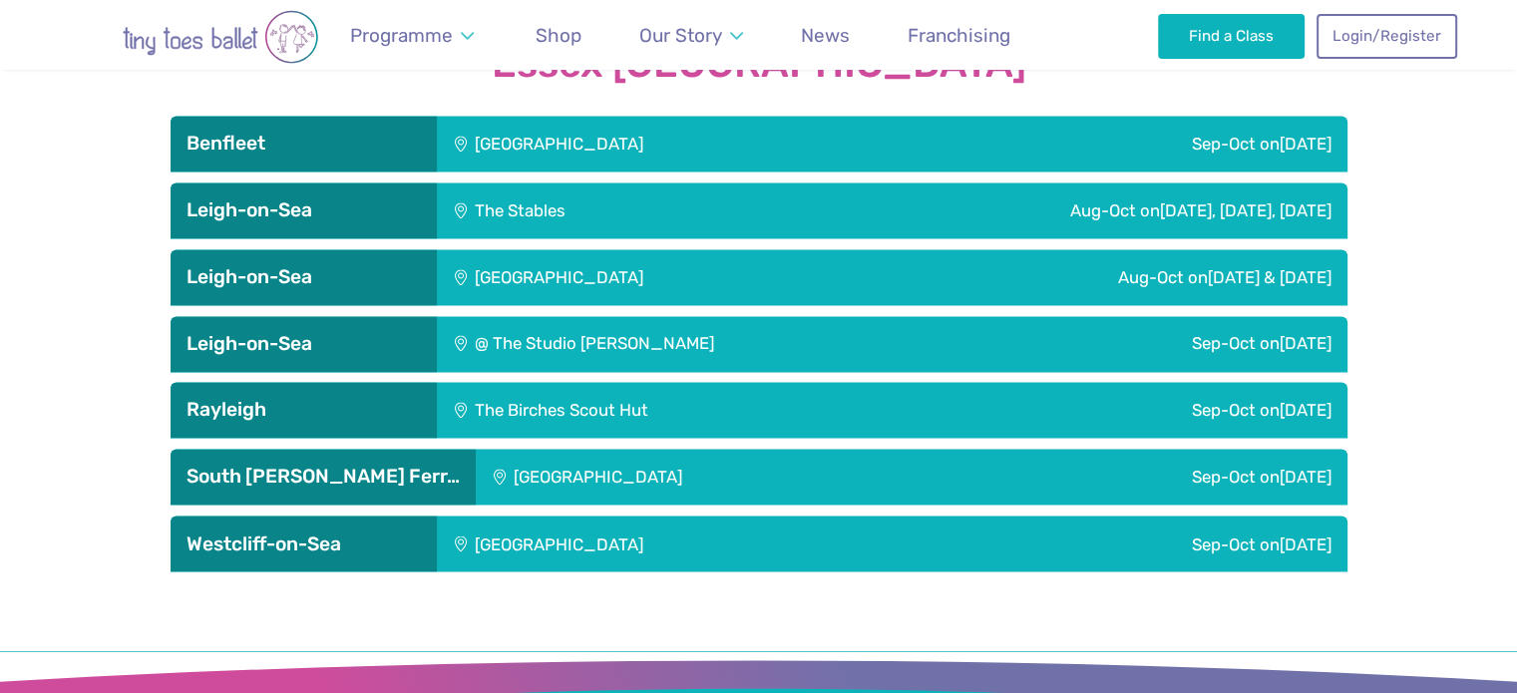
scroll to position [3318, 0]
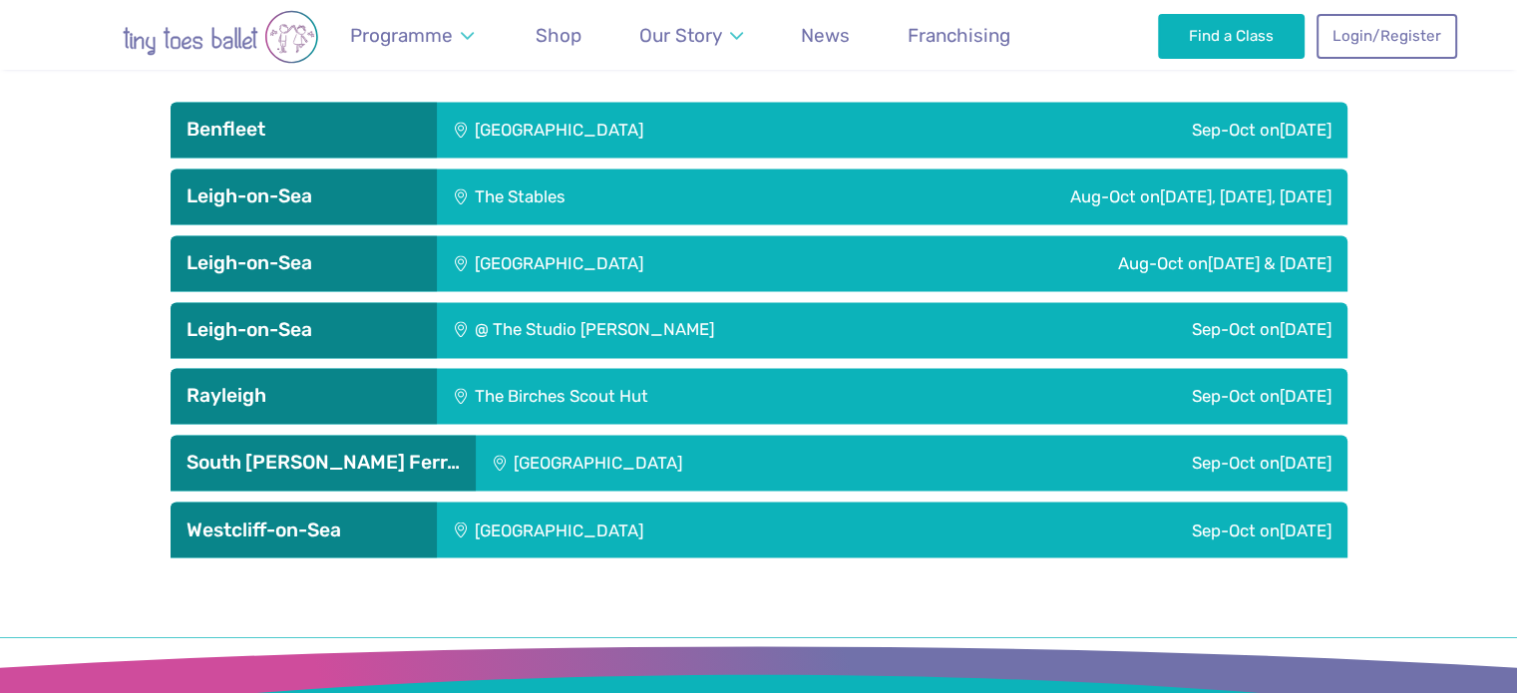
drag, startPoint x: 0, startPoint y: 0, endPoint x: 1531, endPoint y: 466, distance: 1600.0
click at [335, 184] on h3 "Leigh-on-Sea" at bounding box center [303, 196] width 234 height 24
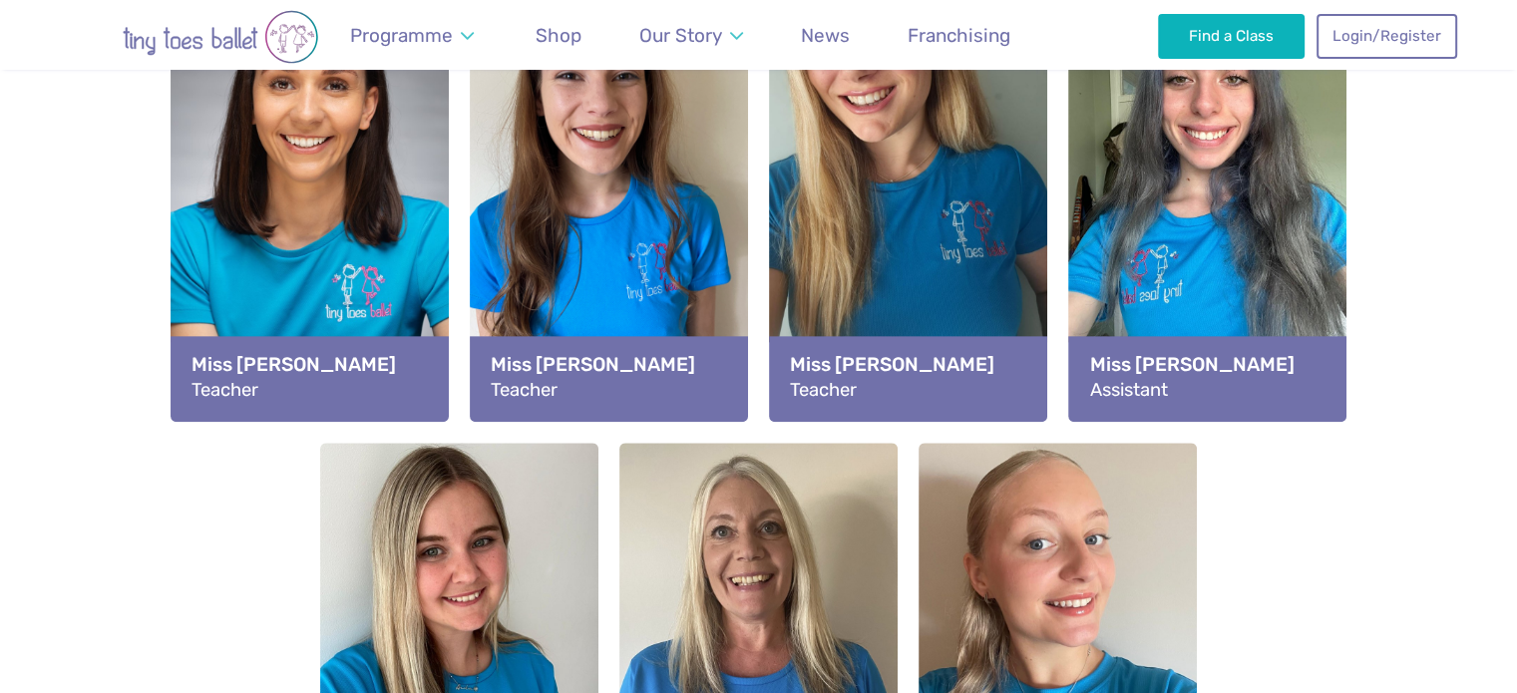
scroll to position [2407, 0]
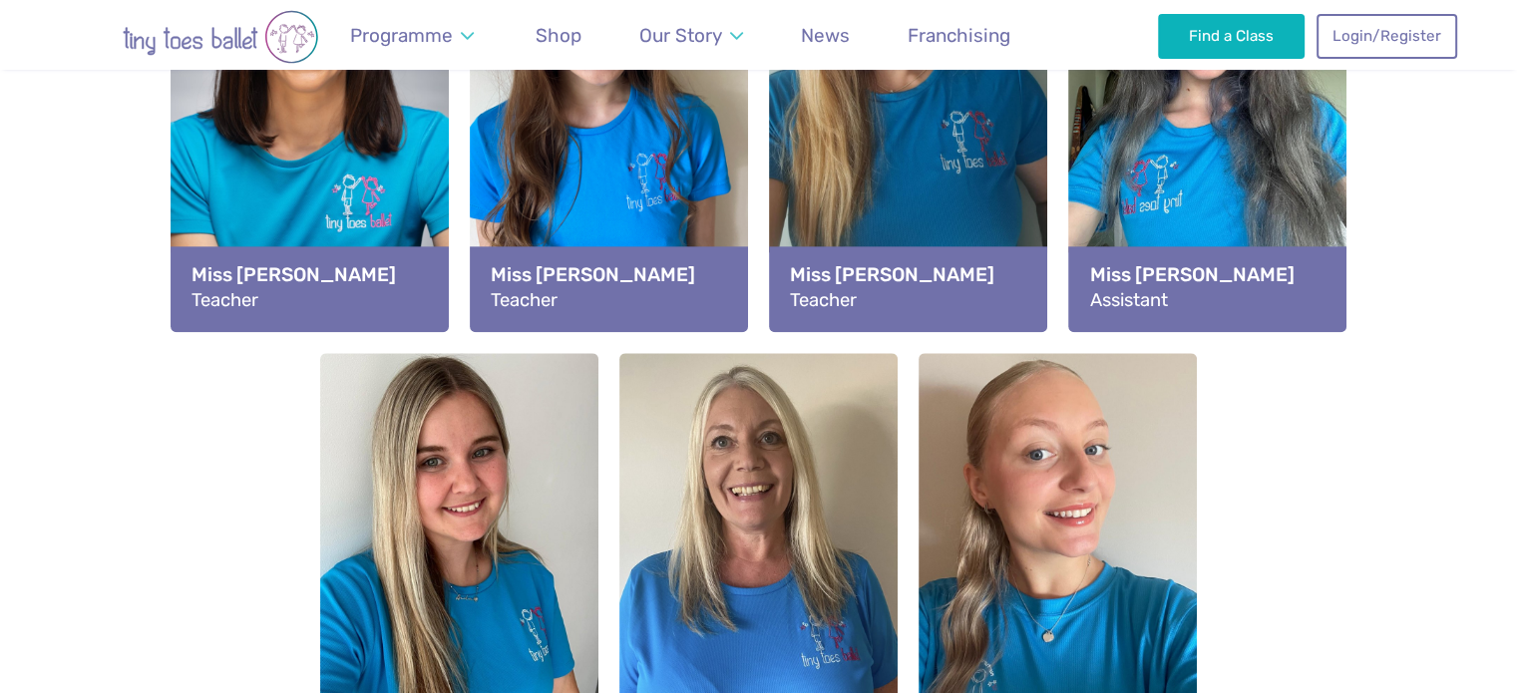
click at [1516, 317] on html "Reviews Our Locations Contact Us FAQs Programme Weekly Classes Inclusive Dance …" at bounding box center [758, 457] width 1517 height 5728
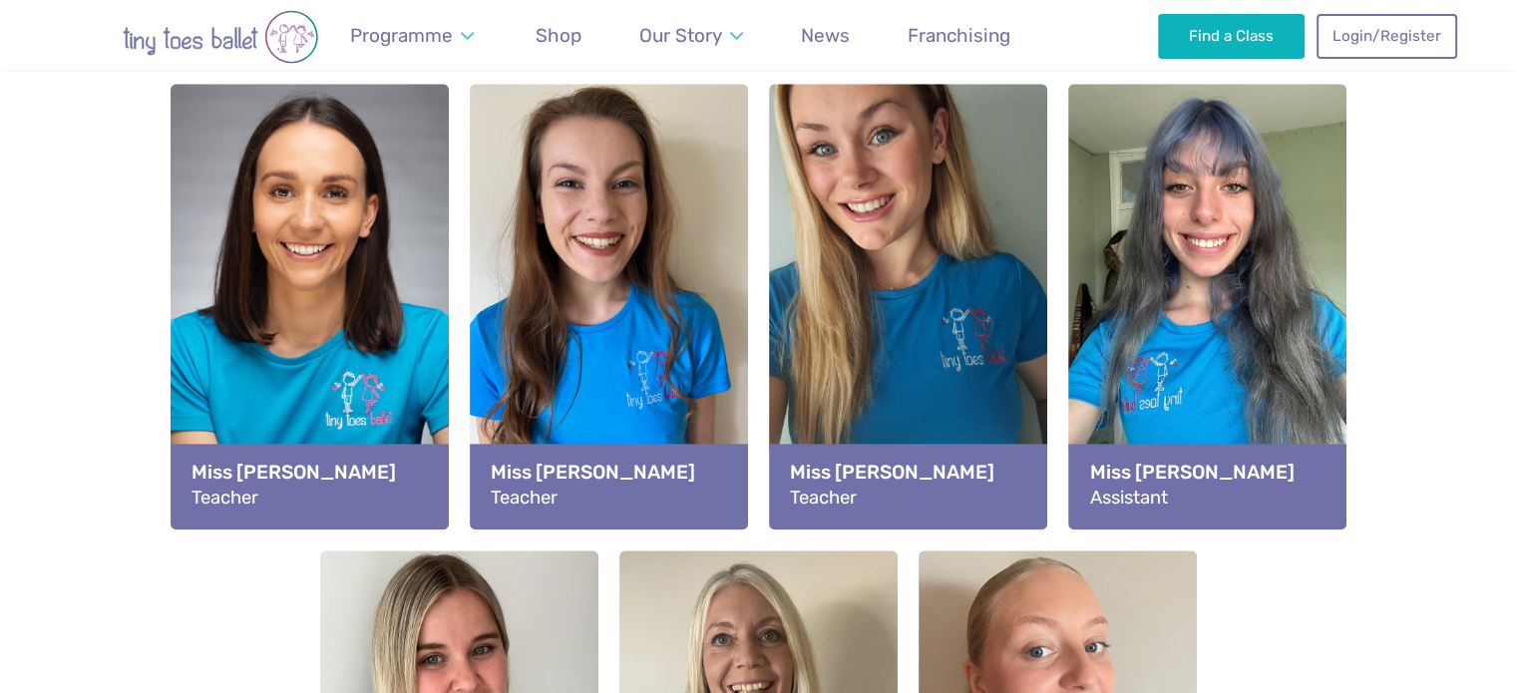
scroll to position [2244, 0]
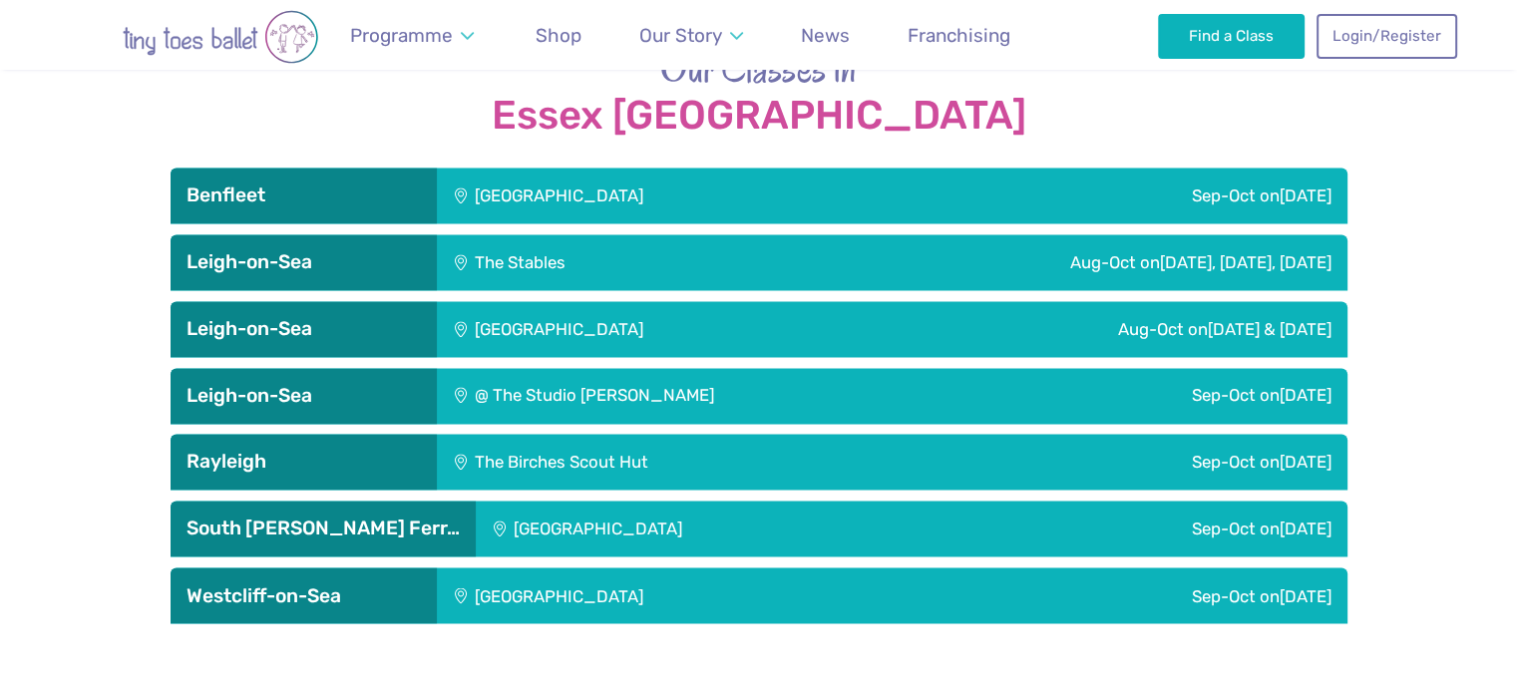
scroll to position [3266, 0]
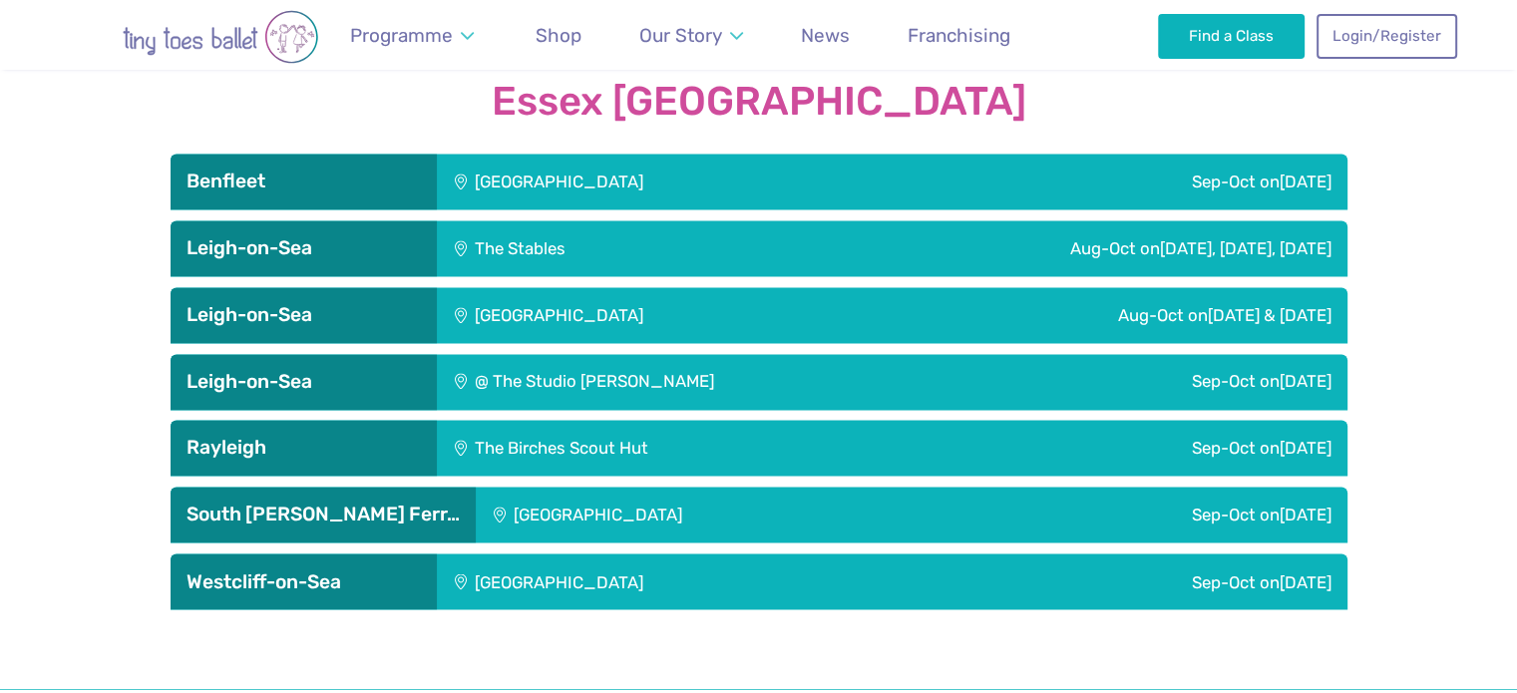
click at [352, 236] on h3 "Leigh-on-Sea" at bounding box center [303, 248] width 234 height 24
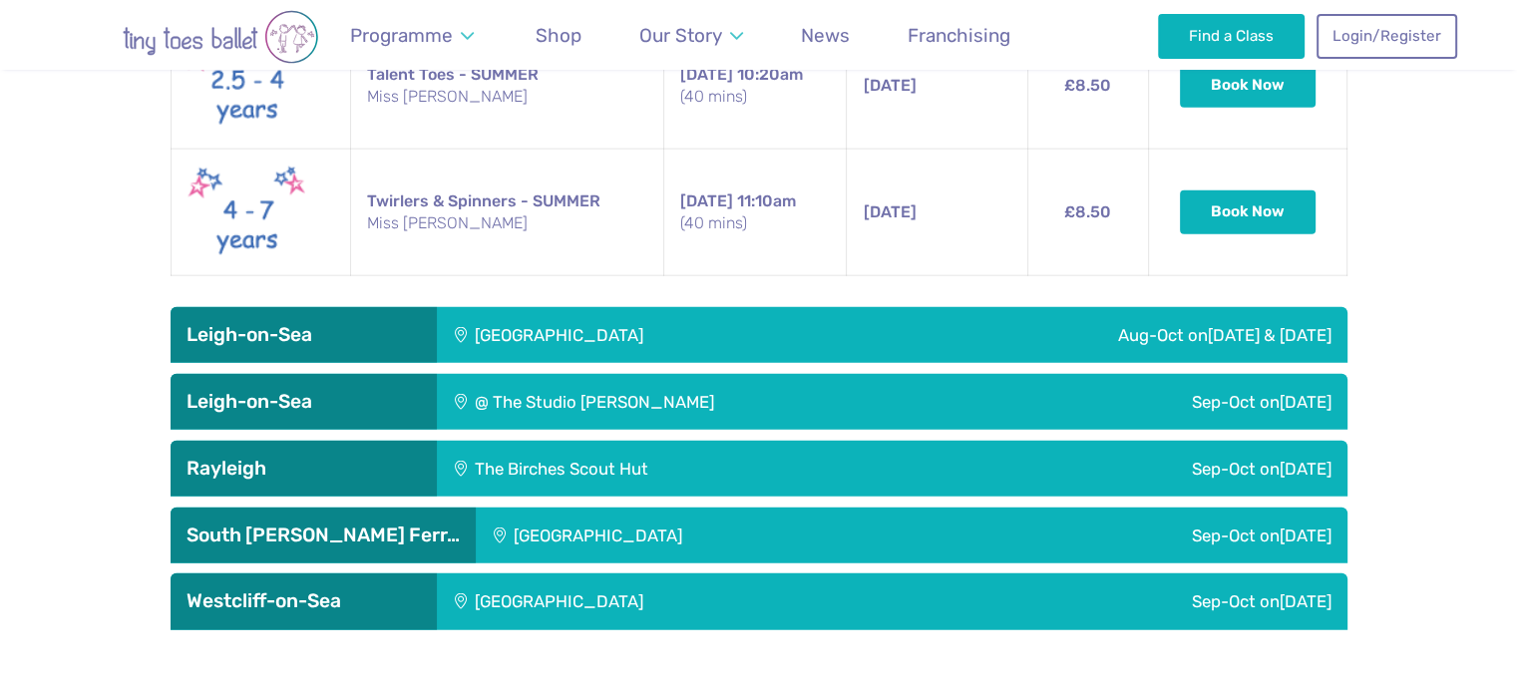
scroll to position [4869, 0]
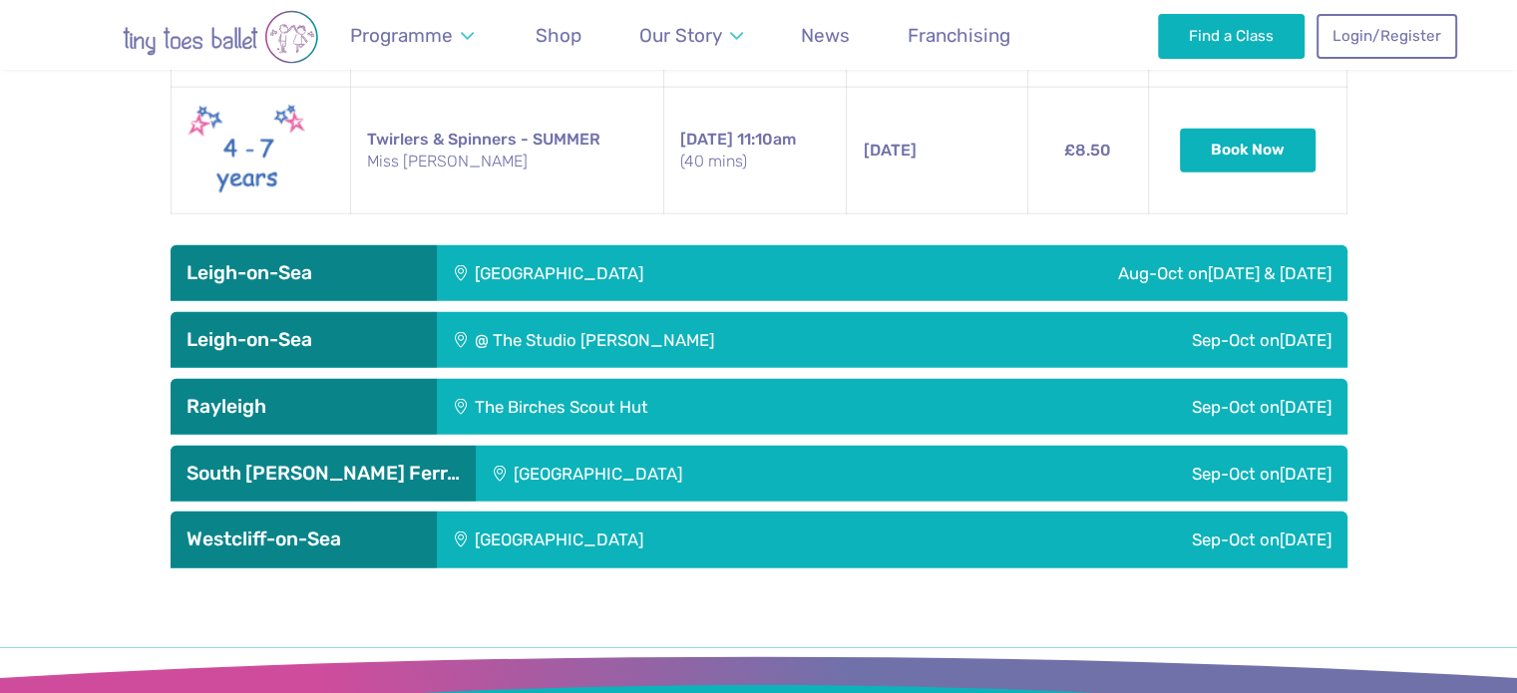
click at [397, 261] on h3 "Leigh-on-Sea" at bounding box center [303, 273] width 234 height 24
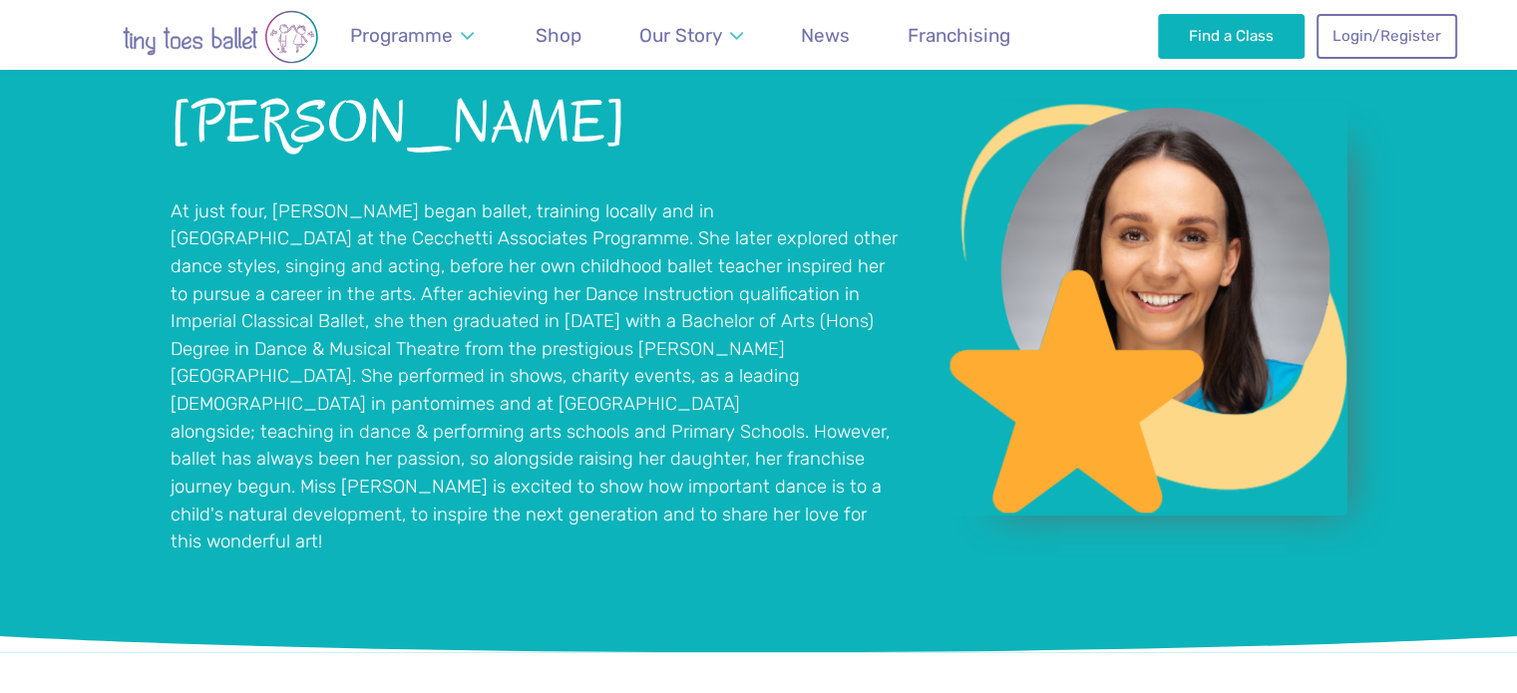
scroll to position [0, 0]
